Goal: Task Accomplishment & Management: Use online tool/utility

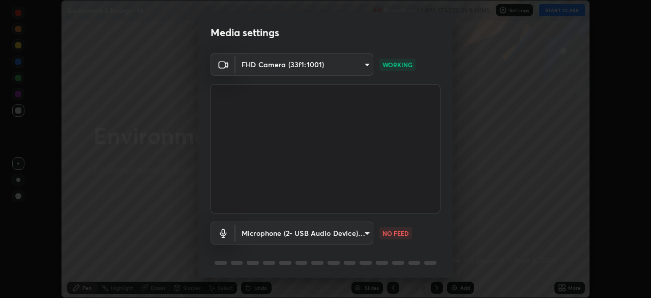
scroll to position [36, 0]
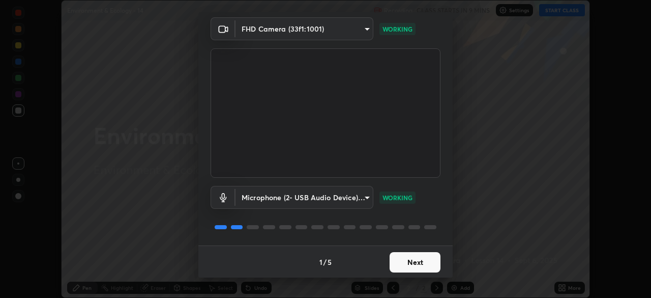
click at [409, 266] on button "Next" at bounding box center [415, 262] width 51 height 20
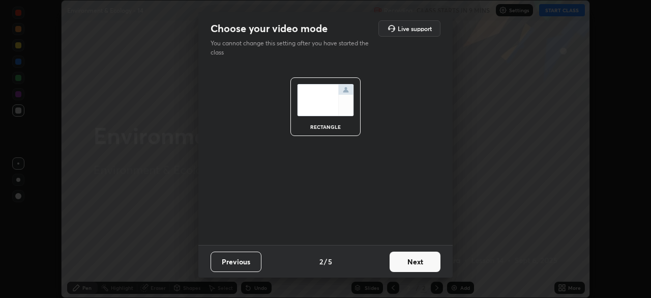
click at [412, 262] on button "Next" at bounding box center [415, 261] width 51 height 20
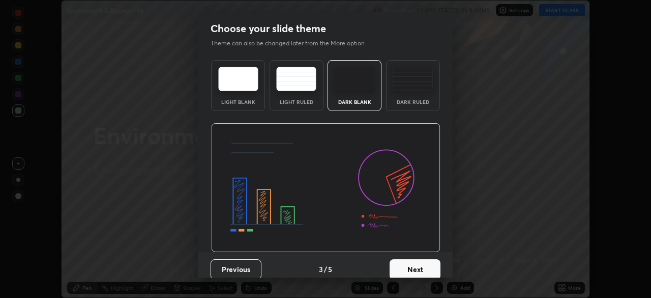
click at [415, 263] on button "Next" at bounding box center [415, 269] width 51 height 20
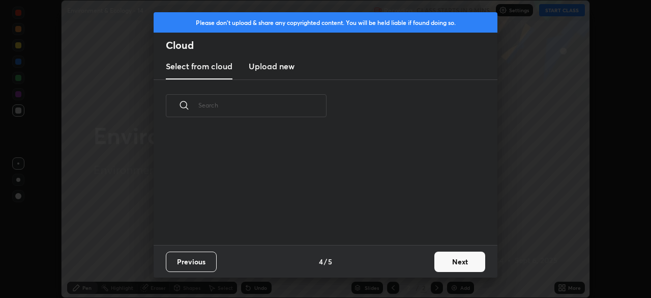
click at [422, 267] on div "Previous 4 / 5 Next" at bounding box center [326, 261] width 344 height 33
click at [445, 264] on button "Next" at bounding box center [459, 261] width 51 height 20
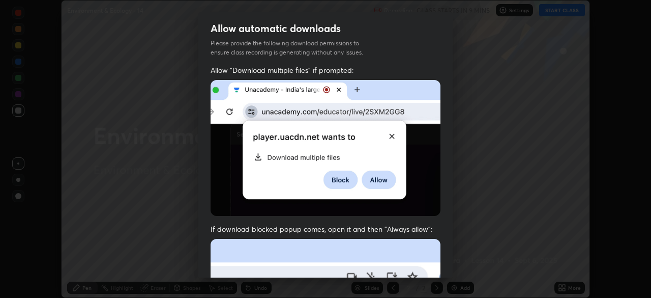
click at [446, 261] on div "Allow "Download multiple files" if prompted: If download blocked popup comes, o…" at bounding box center [325, 279] width 254 height 428
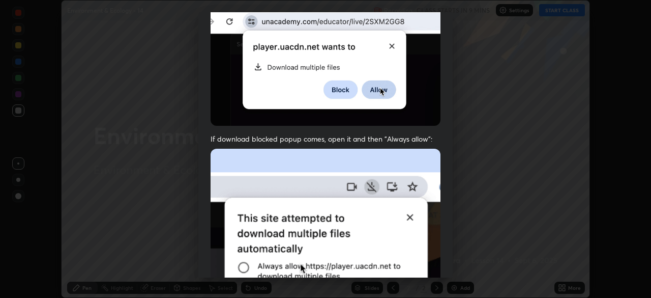
scroll to position [243, 0]
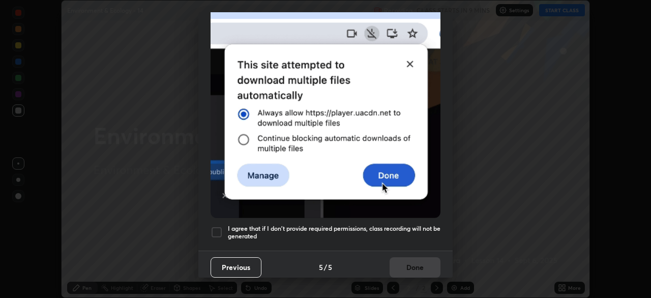
click at [292, 228] on h5 "I agree that if I don't provide required permissions, class recording will not …" at bounding box center [334, 232] width 213 height 16
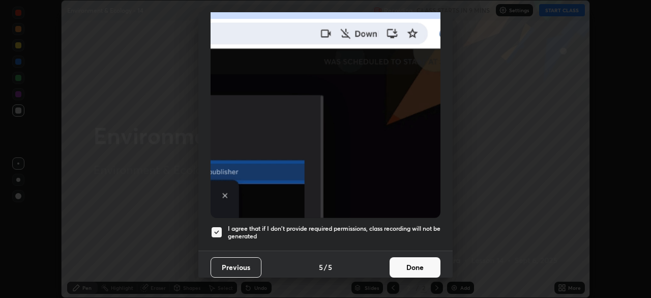
click at [407, 259] on button "Done" at bounding box center [415, 267] width 51 height 20
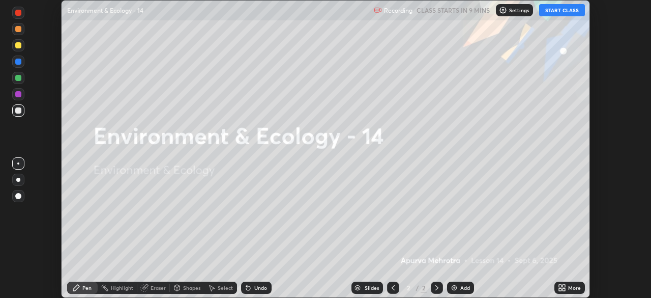
click at [515, 10] on p "Settings" at bounding box center [519, 10] width 20 height 5
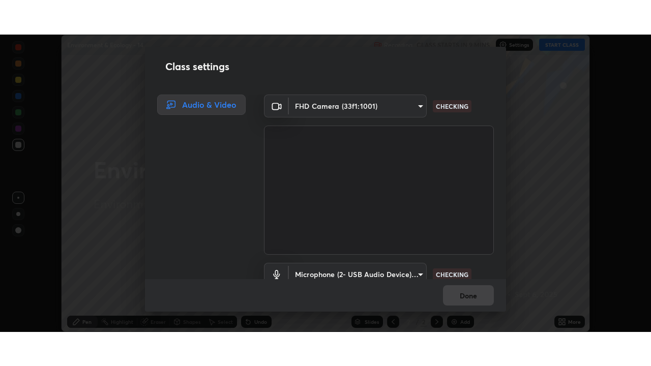
scroll to position [46, 0]
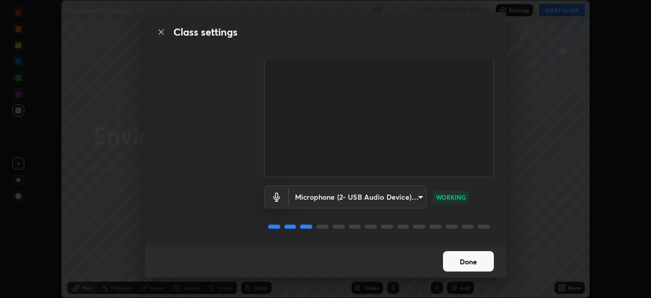
click at [482, 265] on button "Done" at bounding box center [468, 261] width 51 height 20
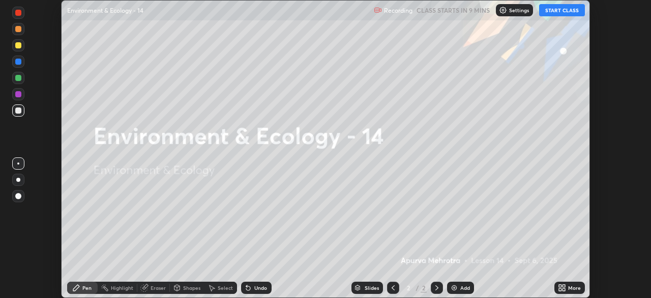
click at [564, 285] on icon at bounding box center [564, 285] width 3 height 3
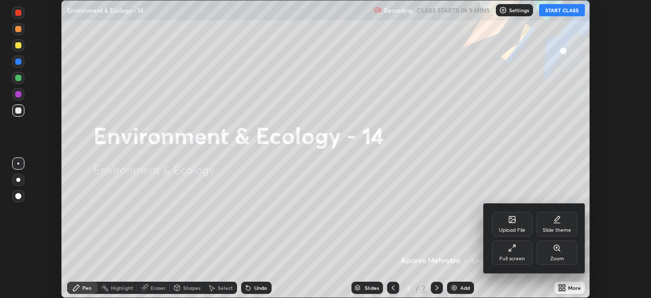
click at [509, 250] on icon at bounding box center [510, 250] width 2 height 2
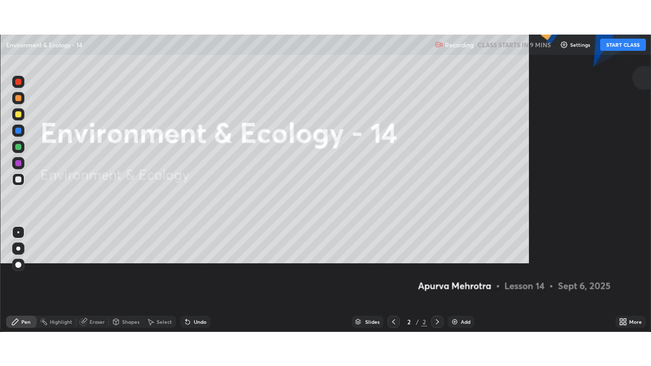
scroll to position [366, 651]
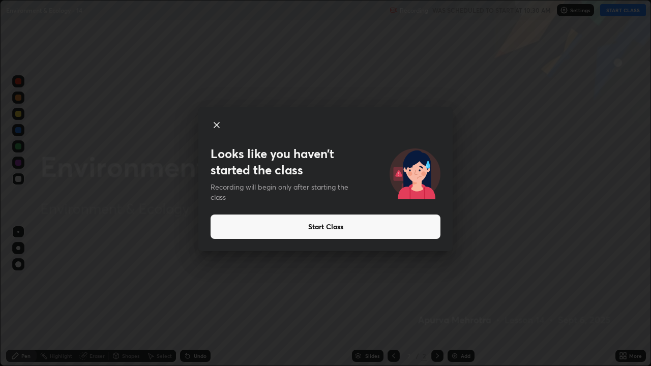
click at [290, 227] on button "Start Class" at bounding box center [326, 227] width 230 height 24
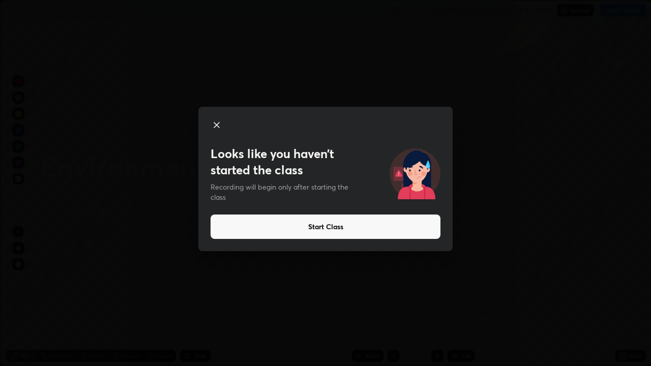
click at [280, 227] on button "Start Class" at bounding box center [326, 227] width 230 height 24
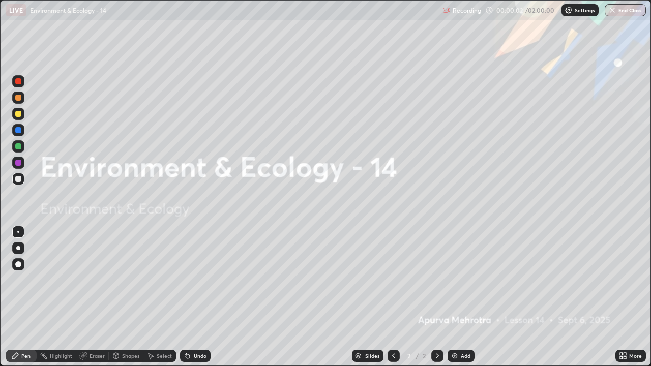
click at [451, 297] on img at bounding box center [455, 356] width 8 height 8
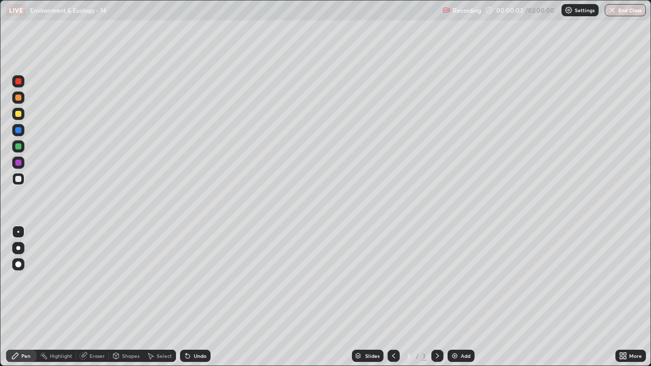
click at [449, 297] on div "Add" at bounding box center [461, 356] width 27 height 12
click at [453, 297] on img at bounding box center [455, 356] width 8 height 8
click at [449, 297] on div "Add" at bounding box center [461, 356] width 27 height 12
click at [451, 297] on img at bounding box center [455, 356] width 8 height 8
click at [452, 297] on img at bounding box center [455, 356] width 8 height 8
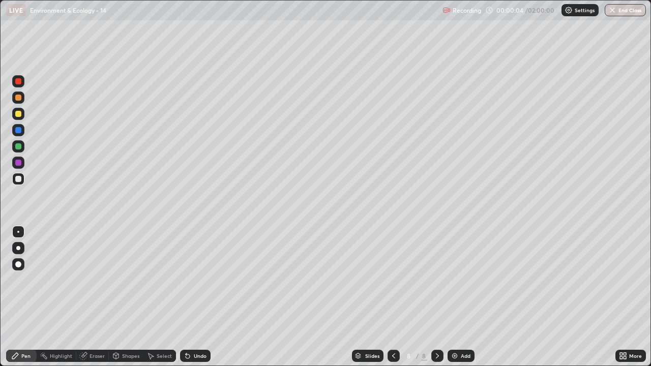
click at [393, 297] on icon at bounding box center [394, 356] width 8 height 8
click at [391, 297] on icon at bounding box center [394, 356] width 8 height 8
click at [392, 297] on icon at bounding box center [394, 356] width 8 height 8
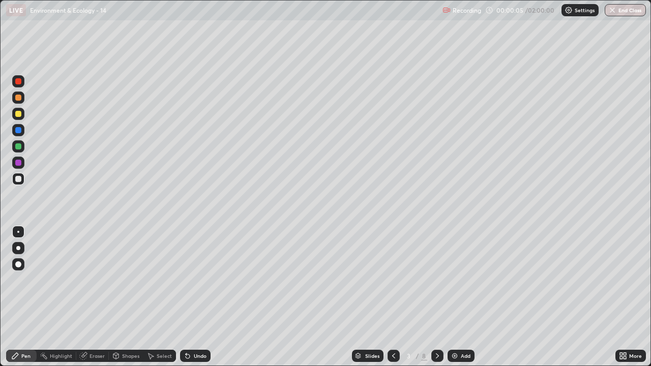
click at [392, 297] on icon at bounding box center [393, 356] width 3 height 5
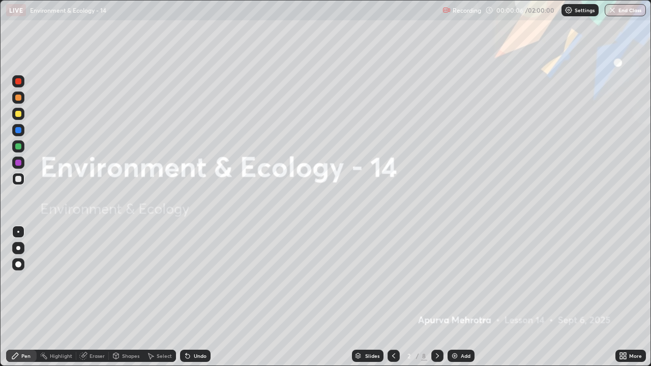
click at [436, 297] on icon at bounding box center [437, 356] width 8 height 8
